Goal: Task Accomplishment & Management: Manage account settings

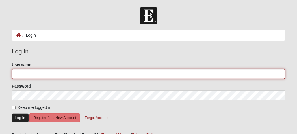
type input "Whitepiner71"
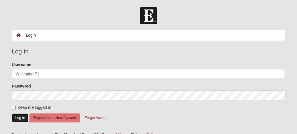
click at [21, 117] on button "Log In" at bounding box center [20, 118] width 17 height 8
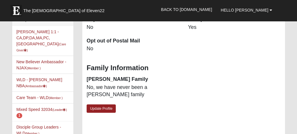
scroll to position [173, 0]
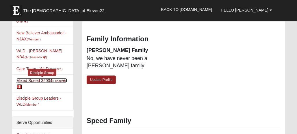
click at [23, 78] on link "Mixed Speed 32034 (Leader ) 1" at bounding box center [41, 83] width 51 height 11
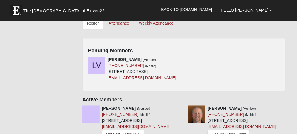
scroll to position [260, 0]
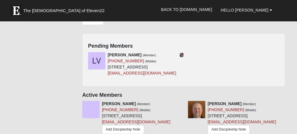
click at [182, 53] on icon at bounding box center [182, 55] width 4 height 4
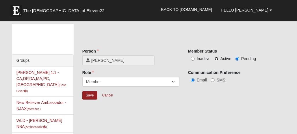
click at [217, 58] on input "Active" at bounding box center [217, 59] width 4 height 4
radio input "true"
click at [91, 94] on input "Save" at bounding box center [89, 95] width 15 height 8
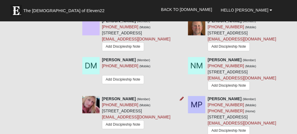
scroll to position [289, 0]
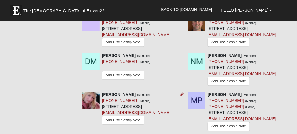
click at [89, 92] on img at bounding box center [90, 100] width 17 height 17
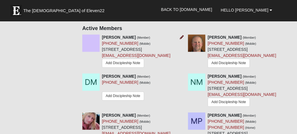
scroll to position [260, 0]
